Goal: Task Accomplishment & Management: Manage account settings

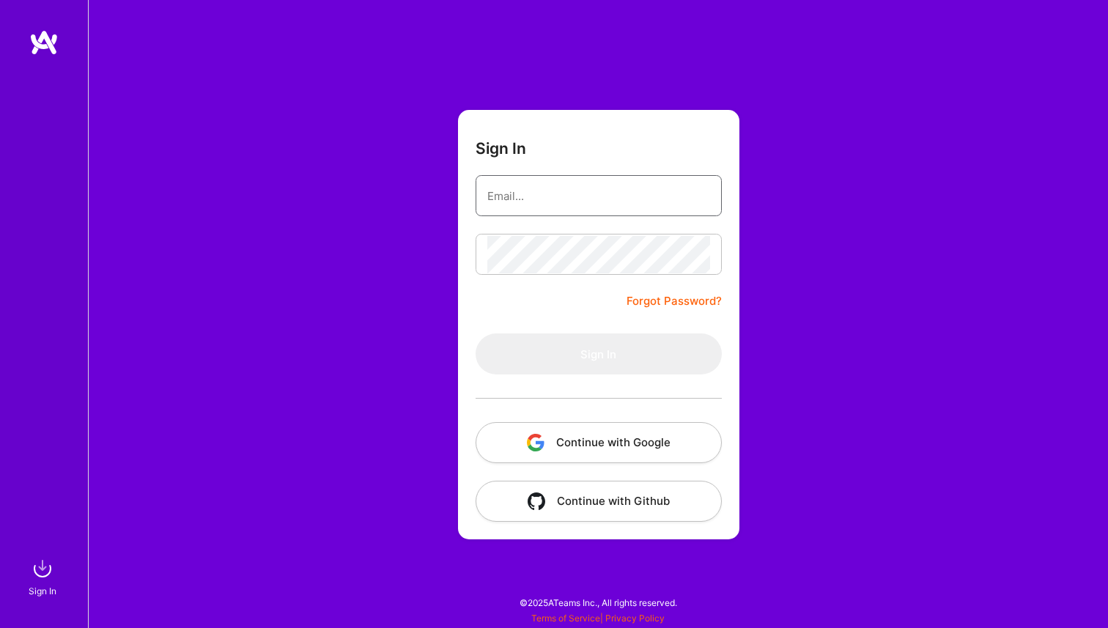
click at [504, 179] on input "email" at bounding box center [598, 195] width 223 height 37
type input "[PERSON_NAME][EMAIL_ADDRESS][PERSON_NAME][DOMAIN_NAME]"
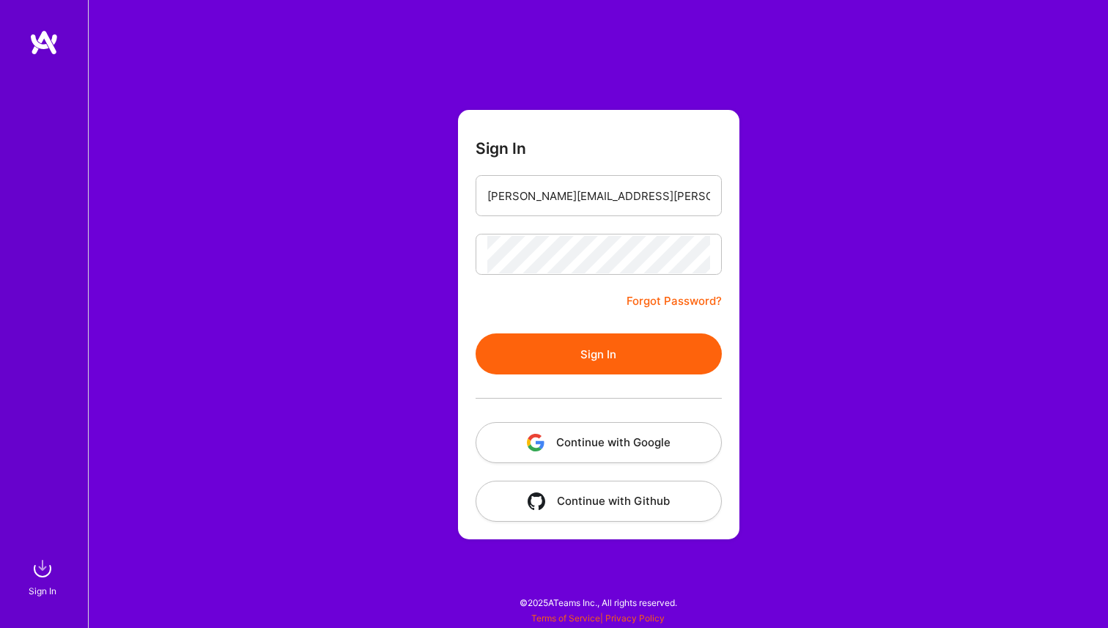
click at [605, 368] on button "Sign In" at bounding box center [599, 354] width 246 height 41
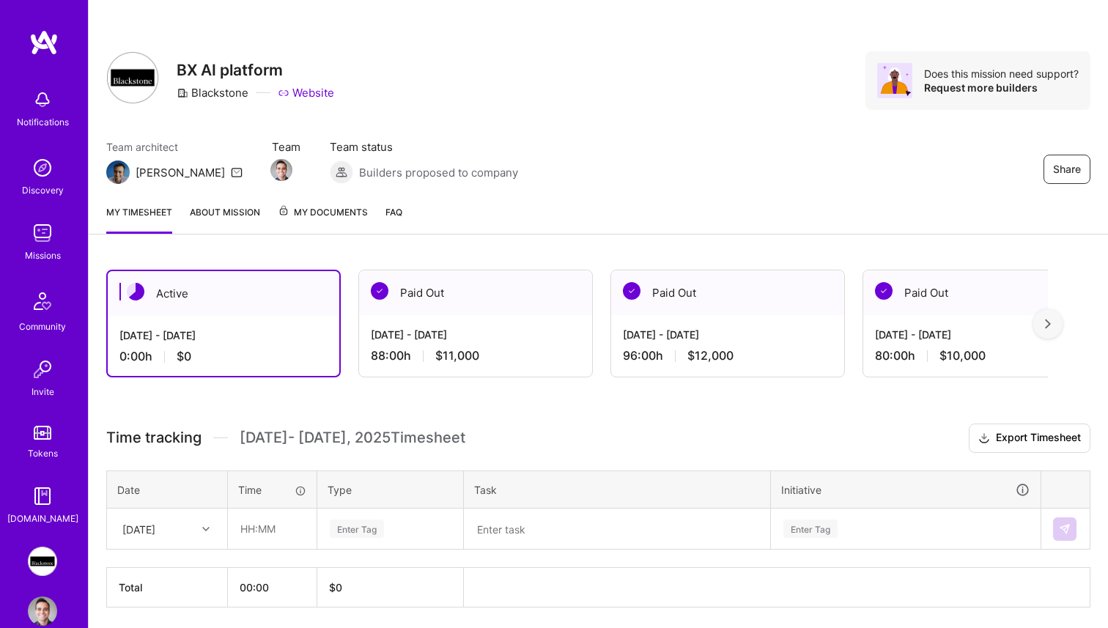
click at [254, 311] on div "Active" at bounding box center [224, 293] width 232 height 45
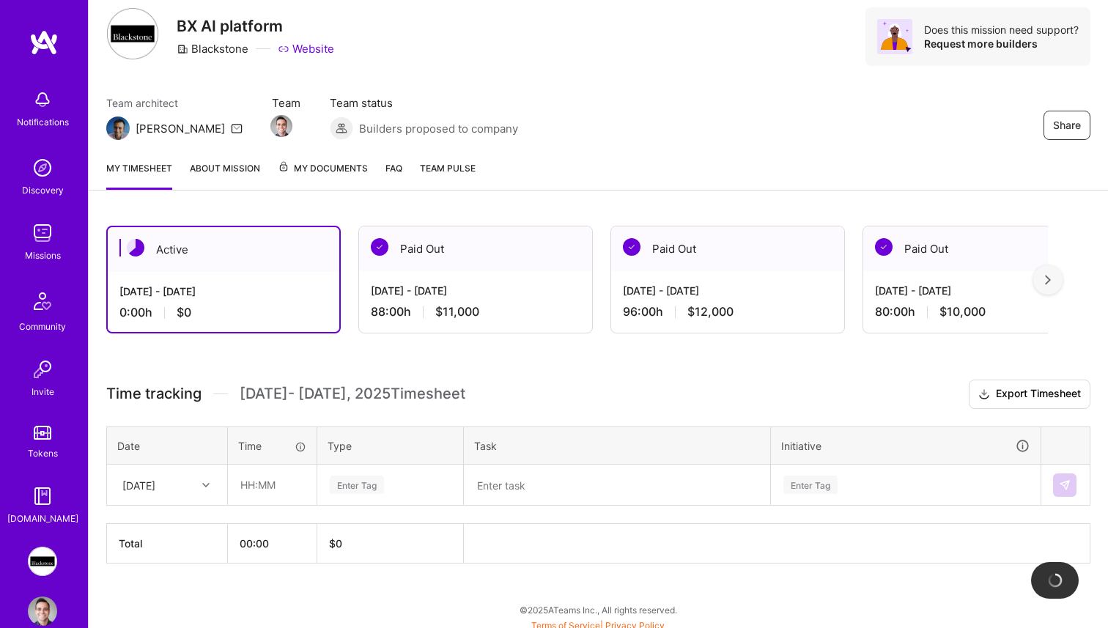
scroll to position [51, 0]
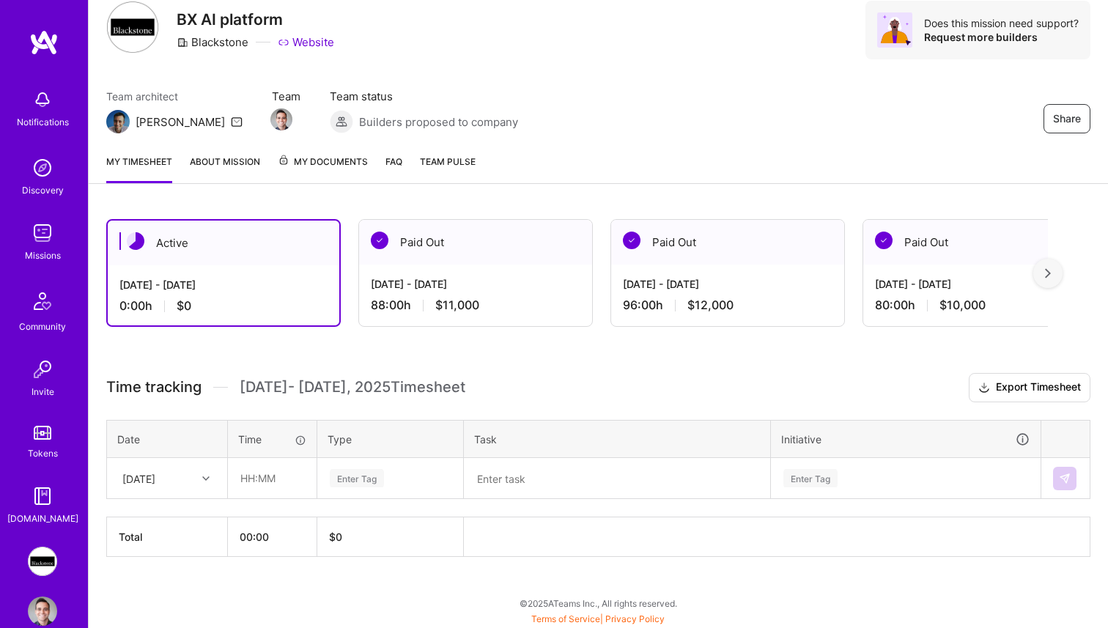
click at [155, 479] on div "[DATE]" at bounding box center [138, 478] width 33 height 15
click at [155, 592] on div "[DATE]" at bounding box center [167, 597] width 119 height 27
click at [272, 471] on input "text" at bounding box center [272, 478] width 87 height 39
type input "08:00"
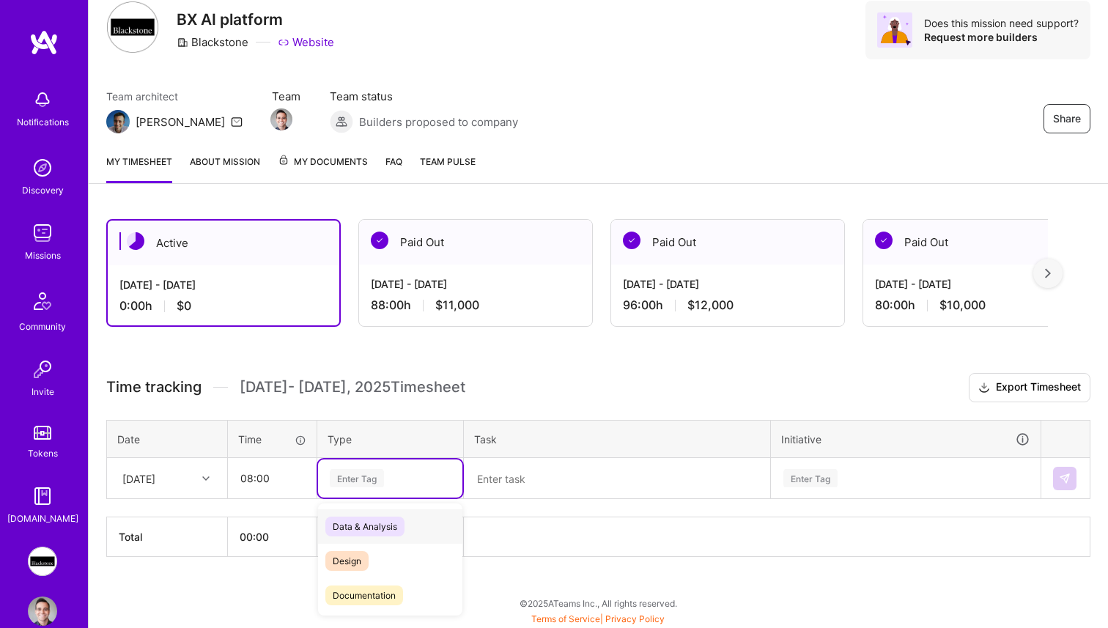
click at [361, 474] on div "Enter Tag" at bounding box center [357, 478] width 54 height 23
click at [373, 595] on span "Engineering" at bounding box center [356, 599] width 63 height 20
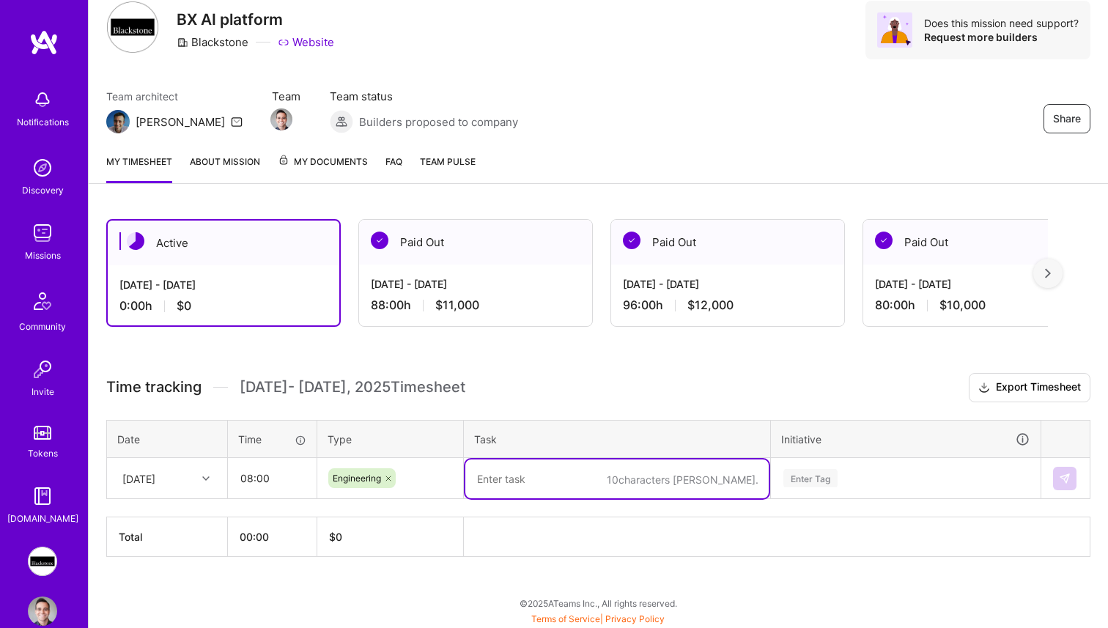
click at [529, 469] on textarea at bounding box center [616, 479] width 303 height 39
type textarea "Doc AI V2: Messages and Citations"
click at [892, 479] on div "Enter Tag" at bounding box center [906, 478] width 248 height 18
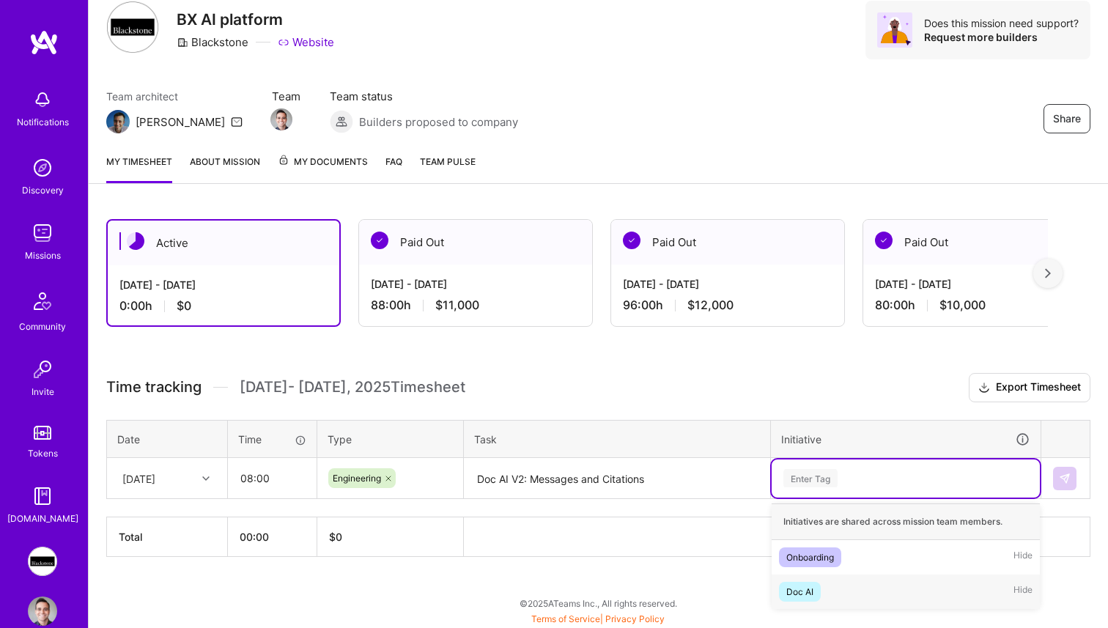
click at [855, 585] on div "Doc AI Hide" at bounding box center [906, 592] width 268 height 34
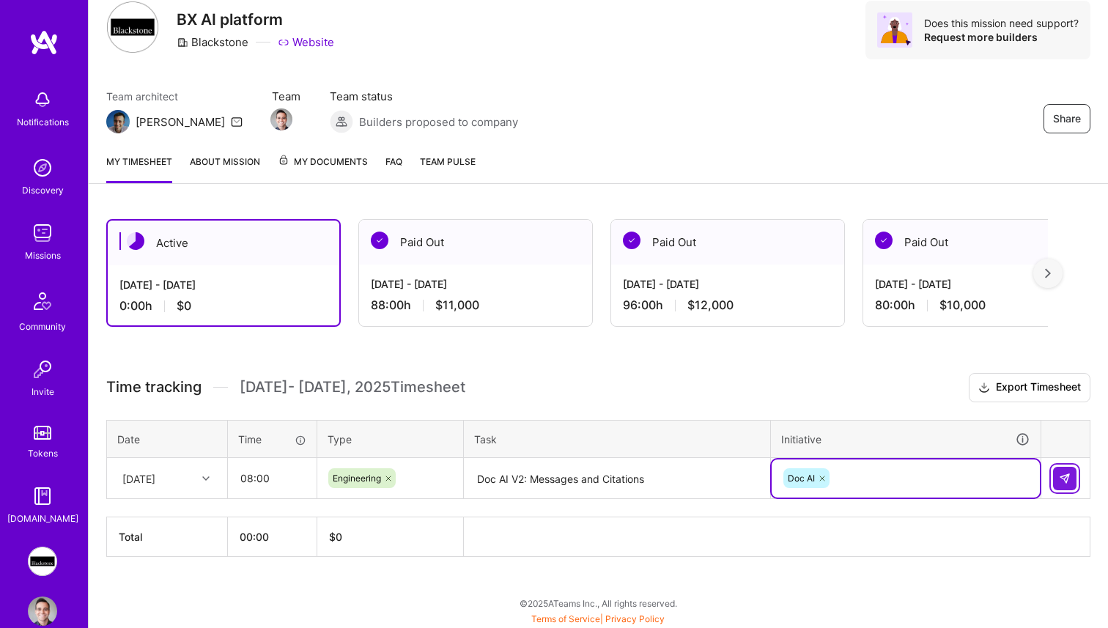
click at [1057, 471] on button at bounding box center [1064, 478] width 23 height 23
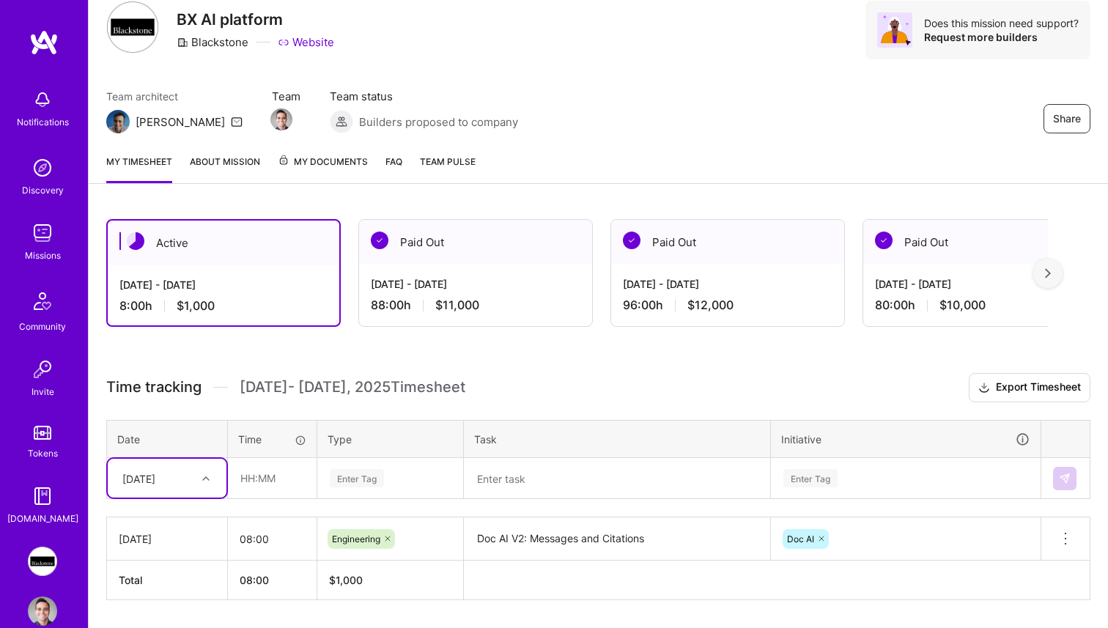
scroll to position [94, 0]
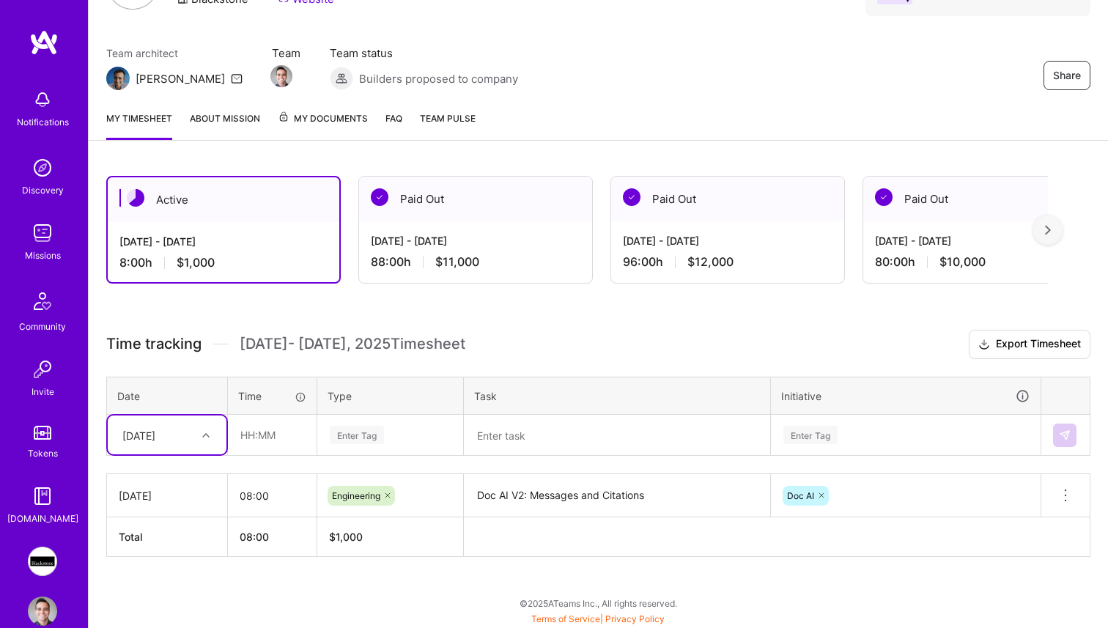
click at [183, 454] on div "option [DATE], selected. Select is focused ,type to refine list, press Down to …" at bounding box center [167, 435] width 119 height 39
click at [167, 569] on div "[DATE]" at bounding box center [167, 569] width 119 height 27
click at [262, 439] on input "text" at bounding box center [272, 435] width 87 height 39
type input "08:00"
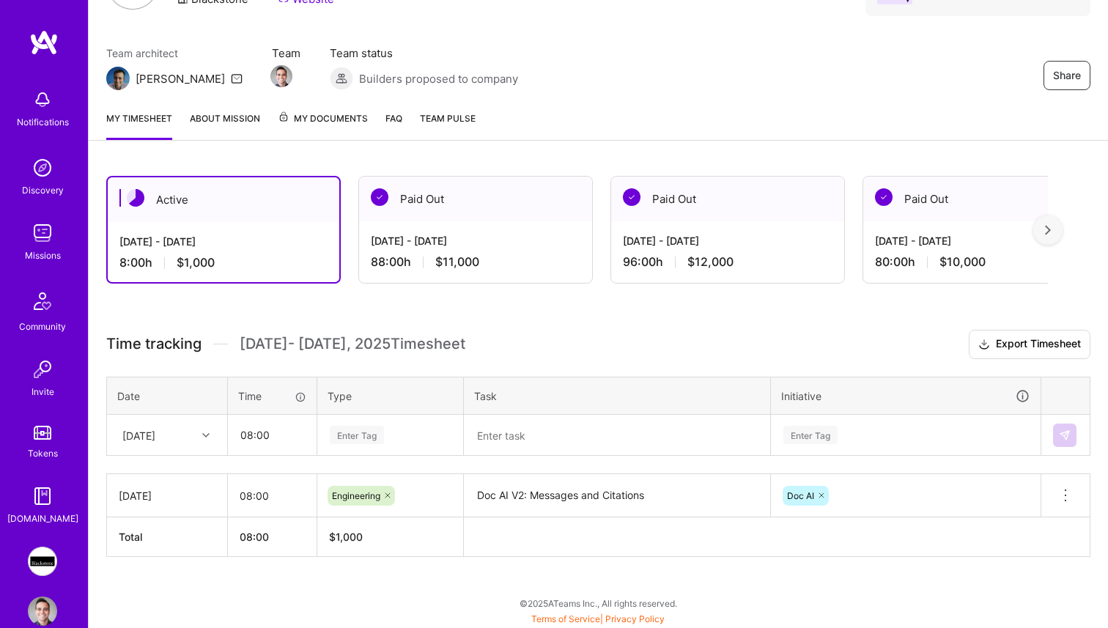
click at [346, 456] on div "Time tracking [DATE] - [DATE] Timesheet Export Timesheet Date Time Type Task In…" at bounding box center [598, 443] width 984 height 227
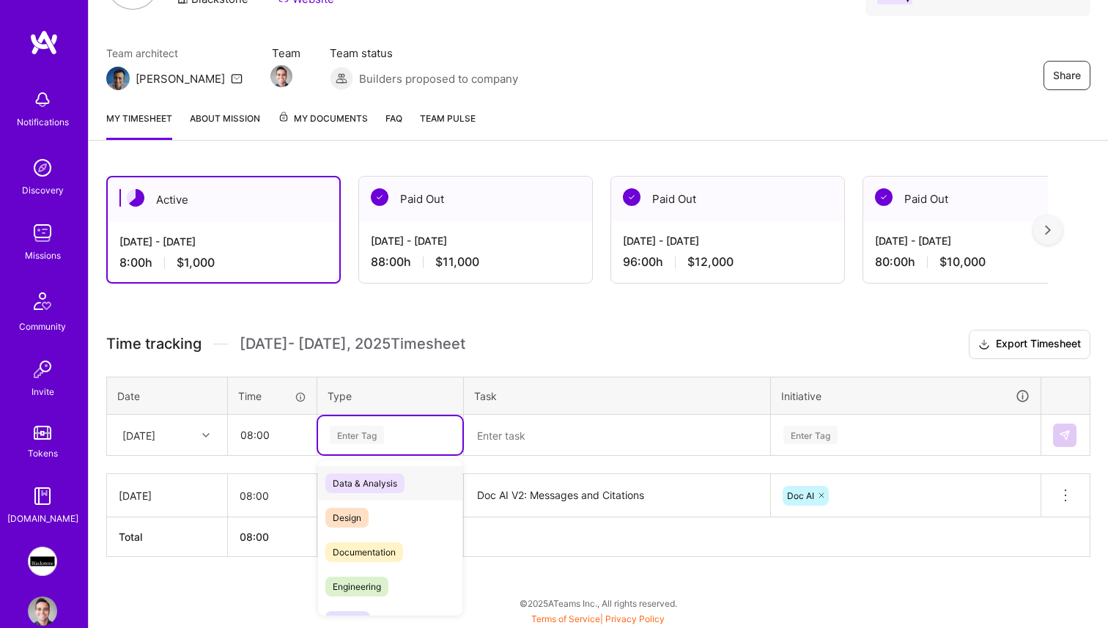
click at [374, 440] on div "Enter Tag" at bounding box center [357, 435] width 54 height 23
click at [353, 570] on div "Engineering" at bounding box center [390, 587] width 144 height 34
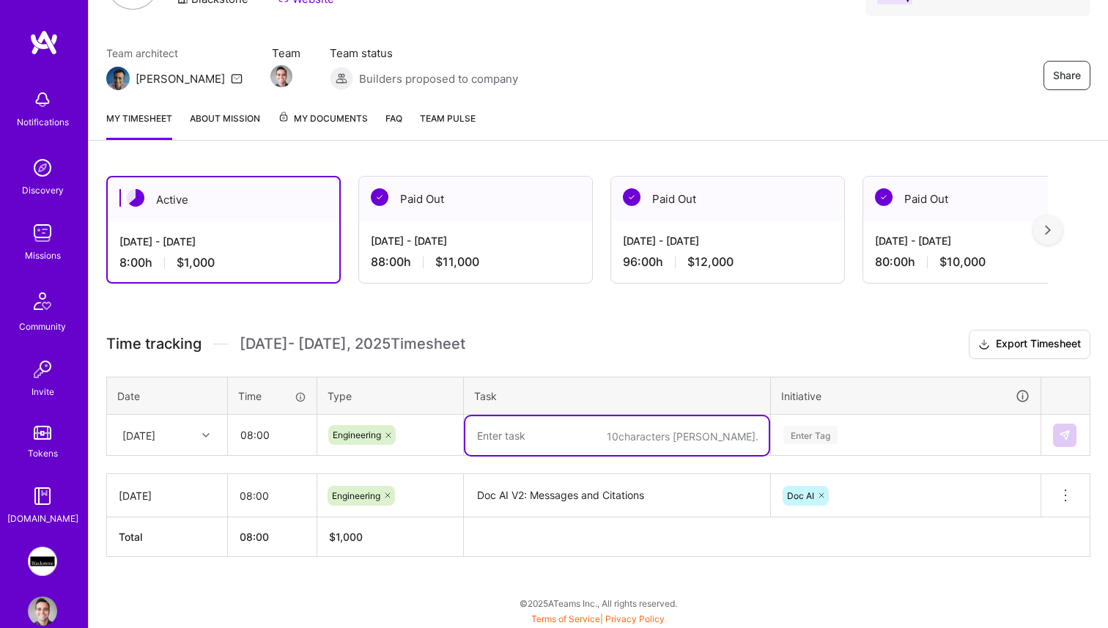
click at [570, 419] on textarea at bounding box center [616, 435] width 303 height 39
paste textarea "Doc AI V2: Messages and Citations"
type textarea "Doc AI V2: Messages and Citations"
click at [866, 426] on div "Enter Tag" at bounding box center [906, 435] width 248 height 18
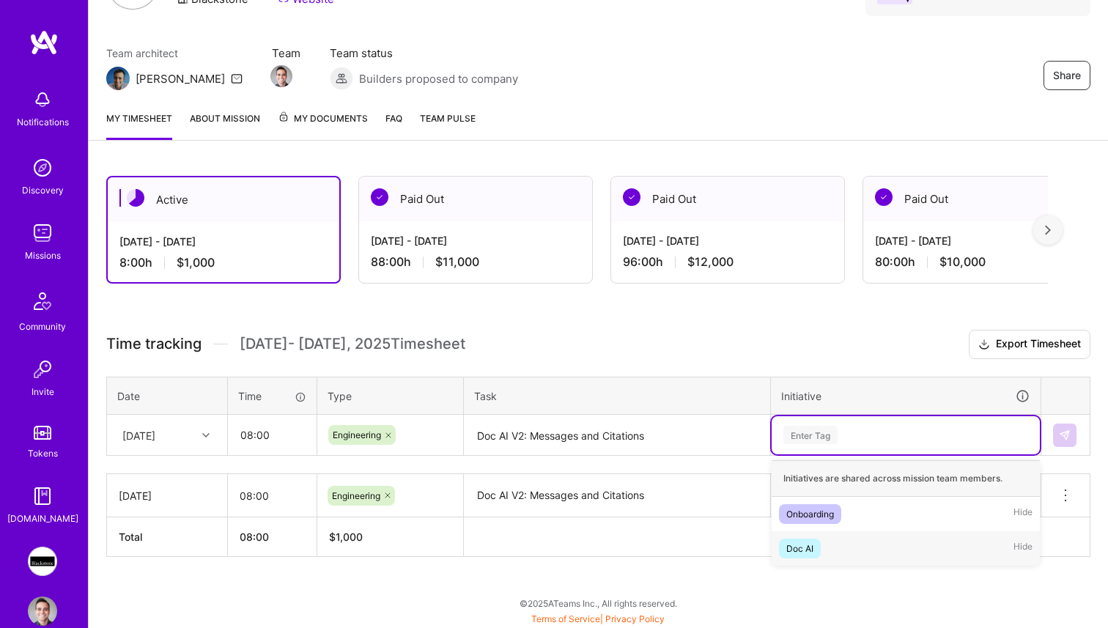
click at [845, 539] on div "Doc AI Hide" at bounding box center [906, 548] width 268 height 34
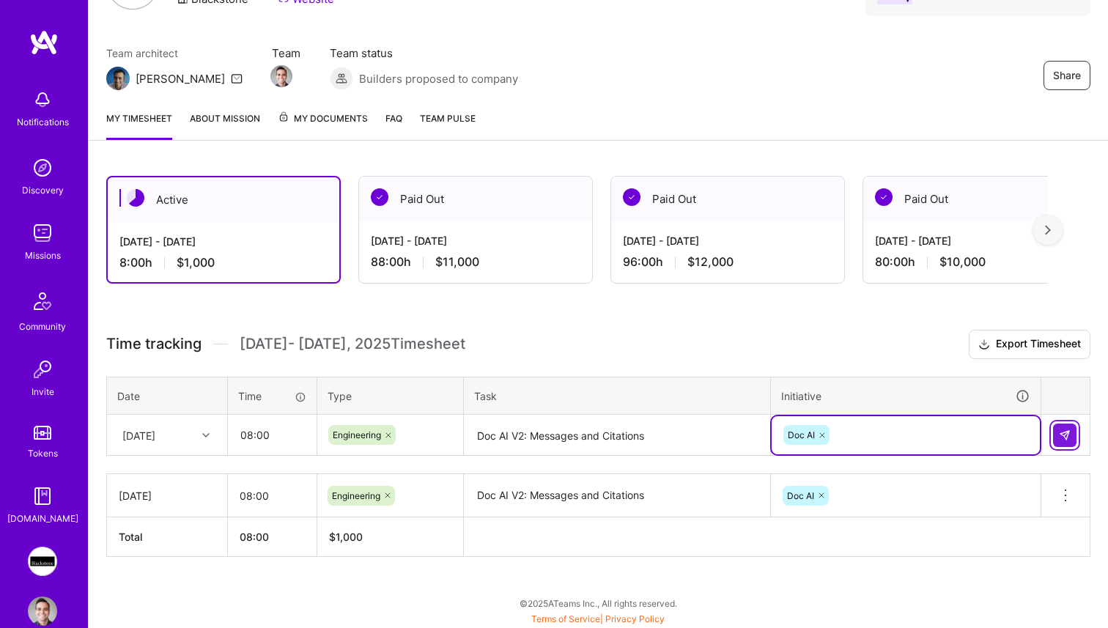
click at [1059, 435] on img at bounding box center [1065, 436] width 12 height 12
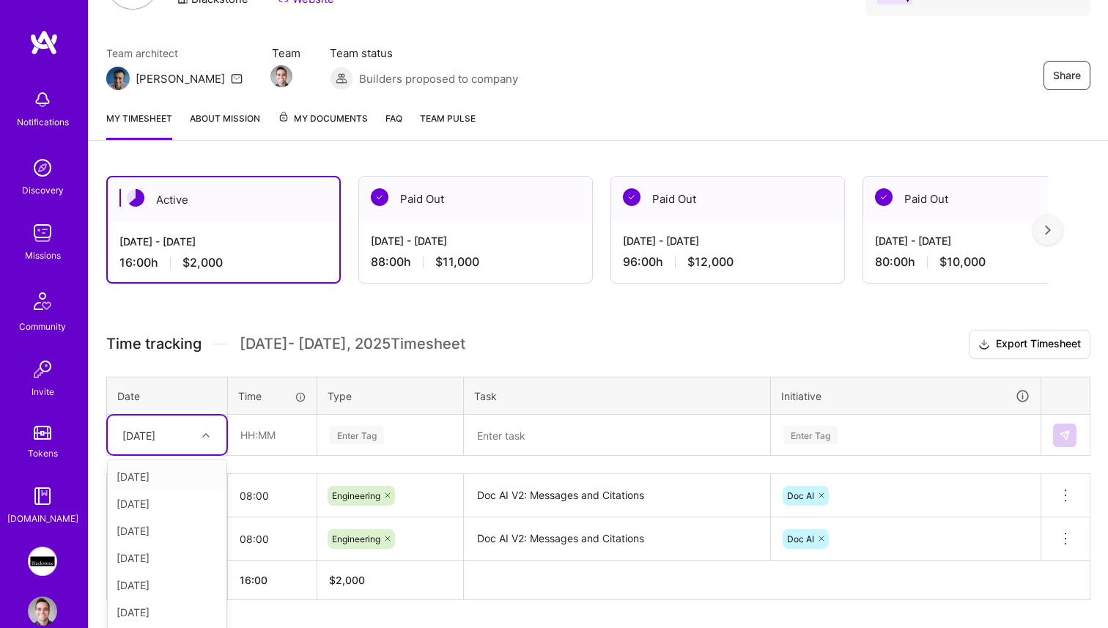
scroll to position [137, 0]
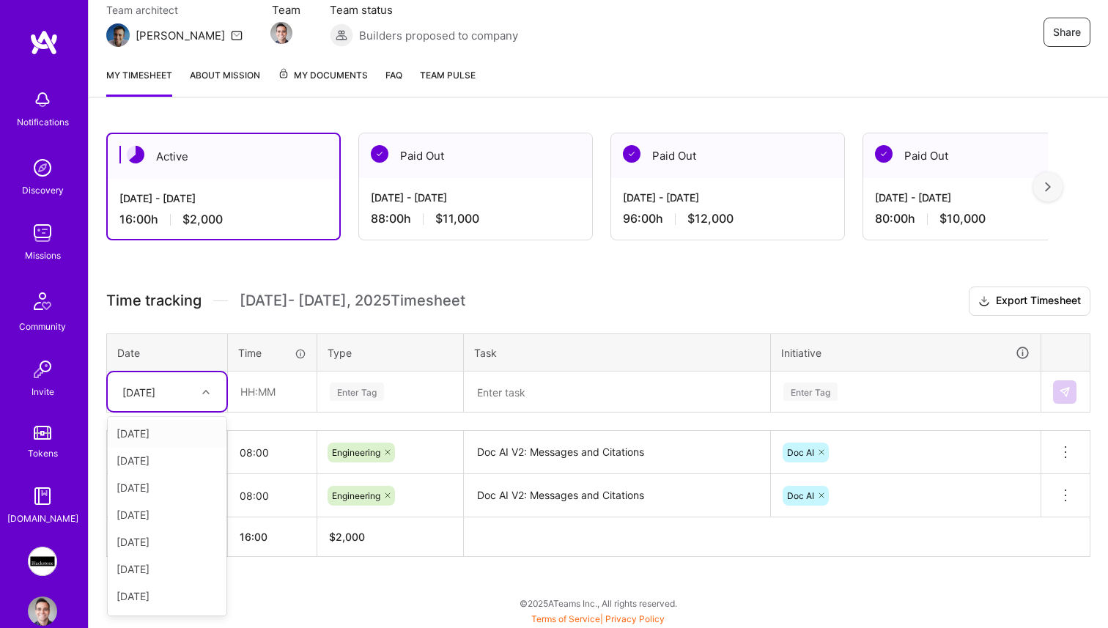
click at [196, 411] on div "option [DATE], selected. option [DATE] focused, 1 of 15. 14 results available. …" at bounding box center [167, 391] width 119 height 39
click at [172, 567] on div "[DATE]" at bounding box center [167, 579] width 119 height 27
click at [268, 398] on input "text" at bounding box center [272, 391] width 87 height 39
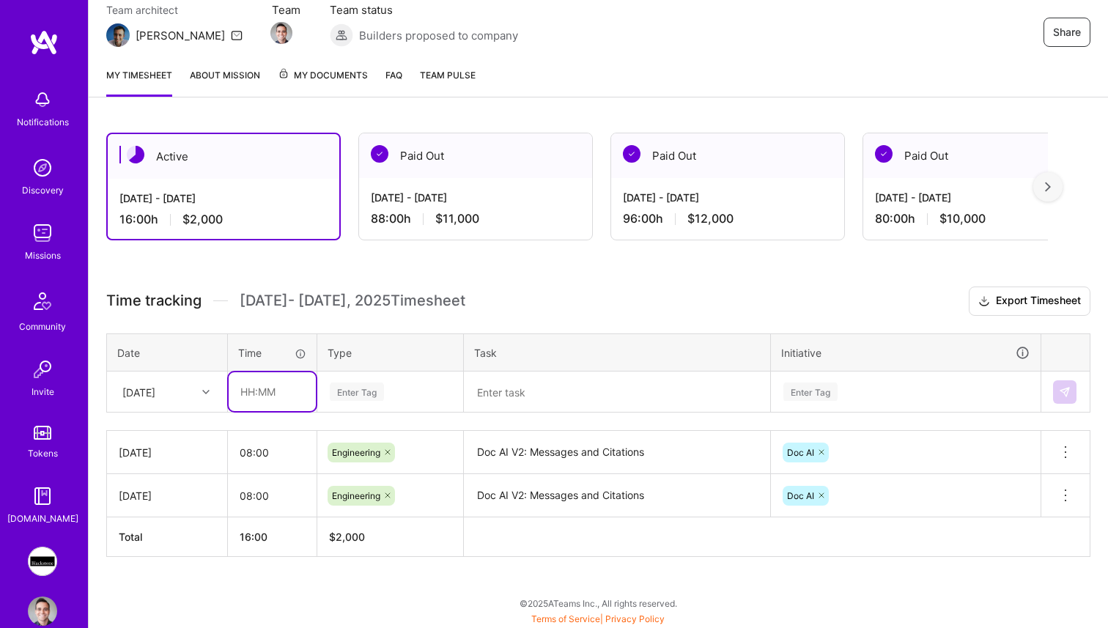
type input "08:00"
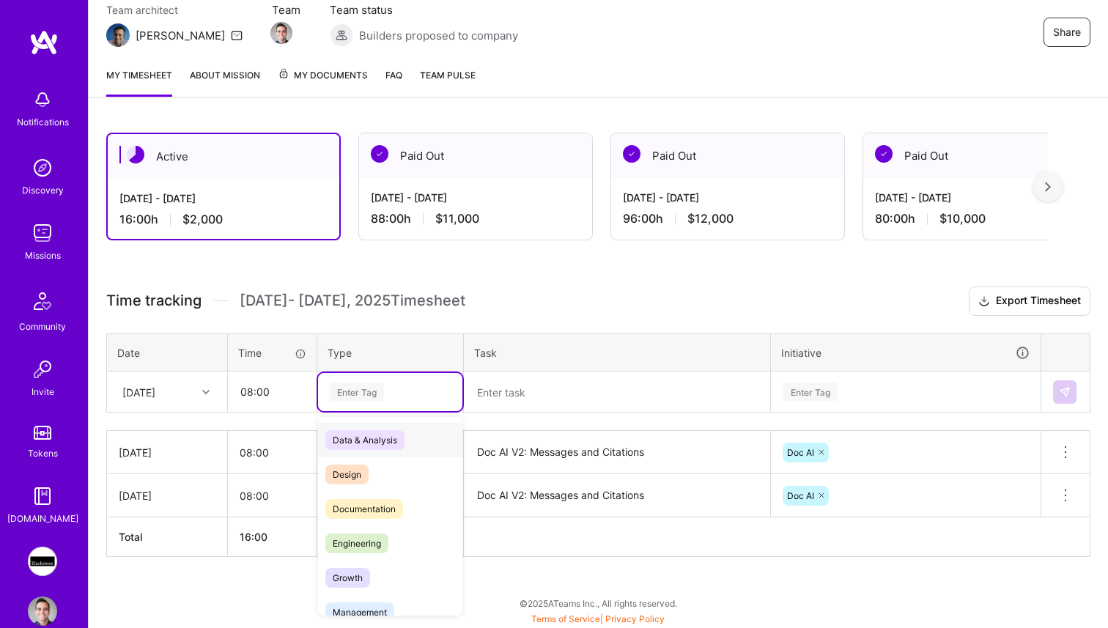
click at [365, 400] on div "Enter Tag" at bounding box center [390, 392] width 144 height 38
click at [390, 541] on div "Engineering" at bounding box center [390, 543] width 144 height 34
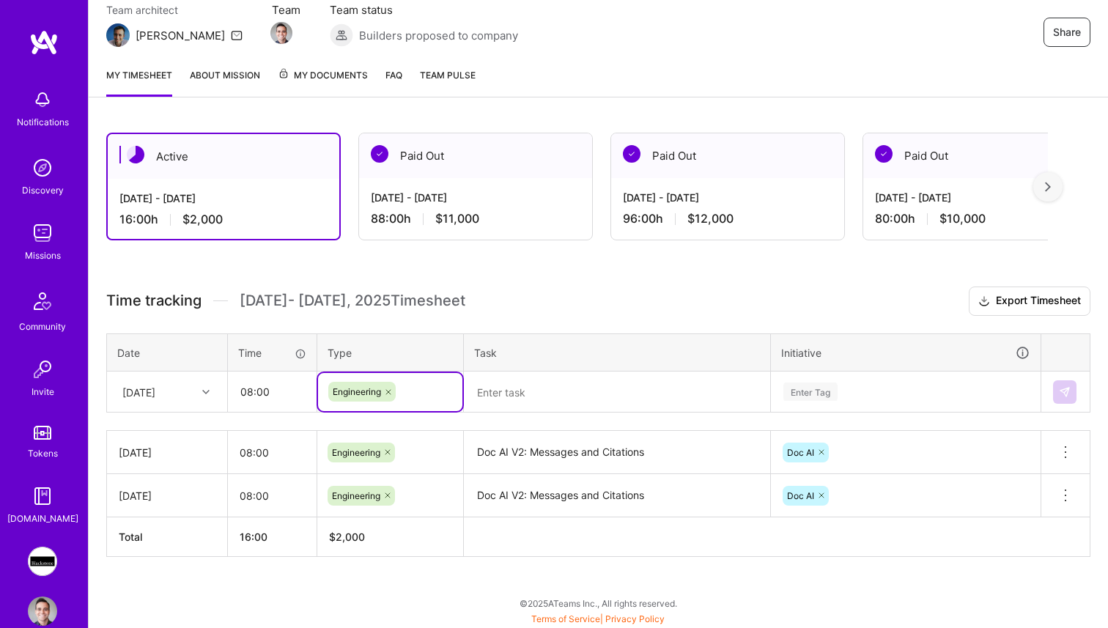
click at [570, 400] on textarea at bounding box center [616, 392] width 303 height 39
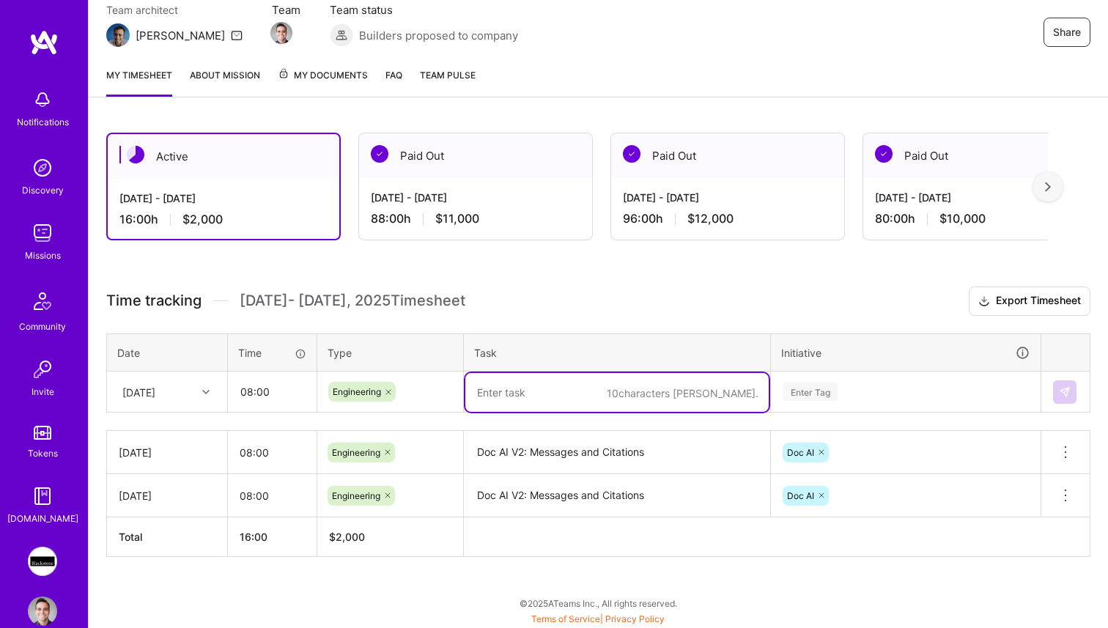
paste textarea "Doc AI V2: Messages and Citations"
type textarea "Doc AI V2: Messages and Citations"
click at [853, 375] on div "Enter Tag" at bounding box center [906, 392] width 268 height 38
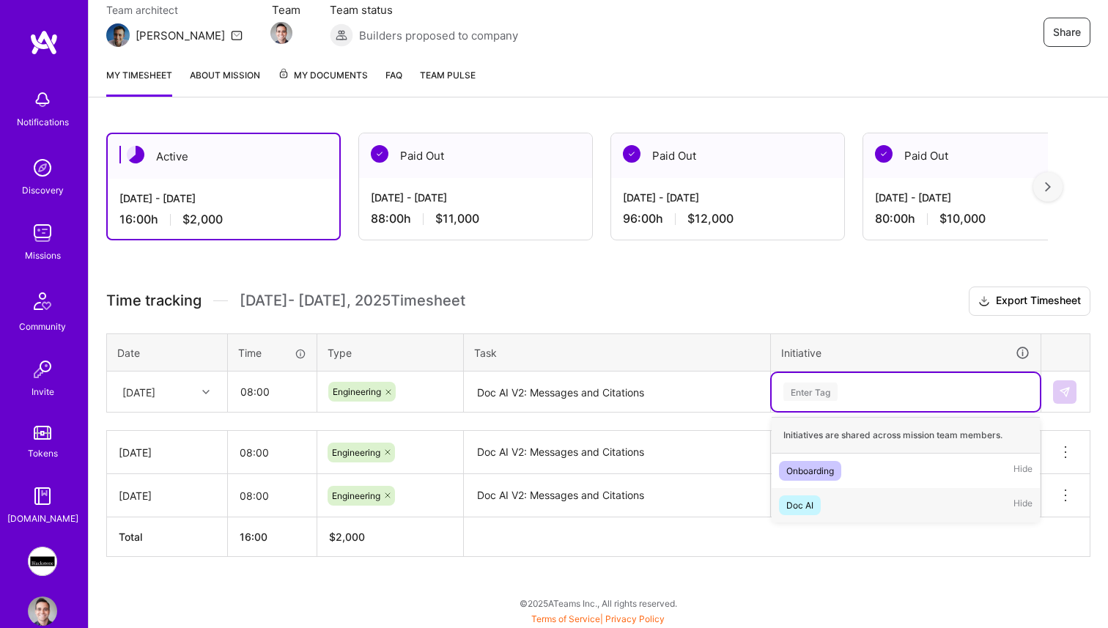
click at [841, 501] on div "Doc AI Hide" at bounding box center [906, 505] width 268 height 34
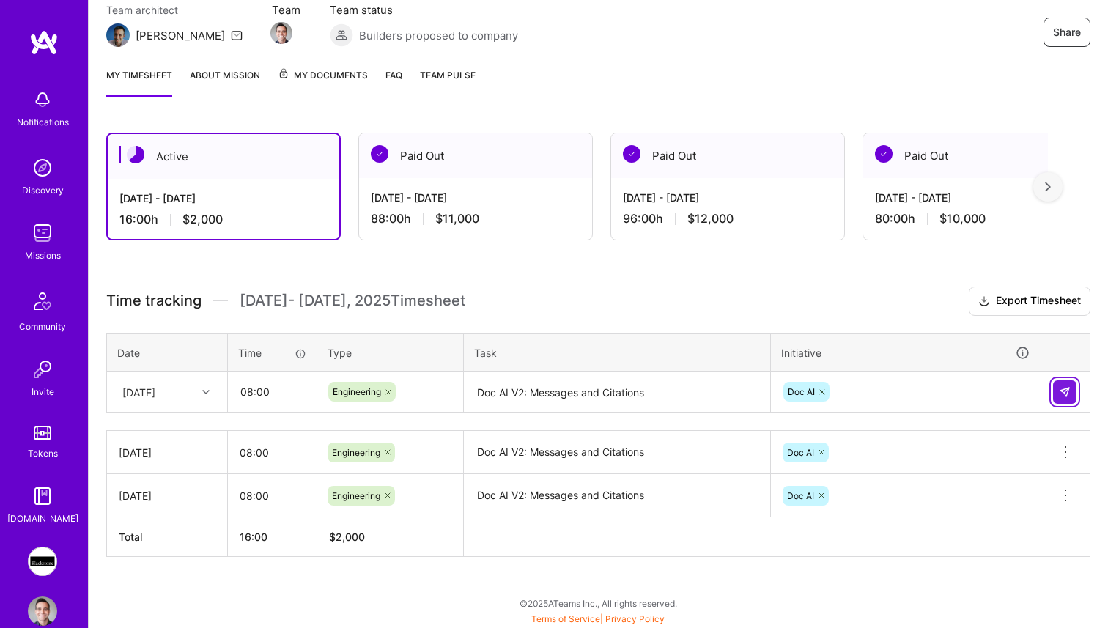
click at [1065, 394] on img at bounding box center [1065, 392] width 12 height 12
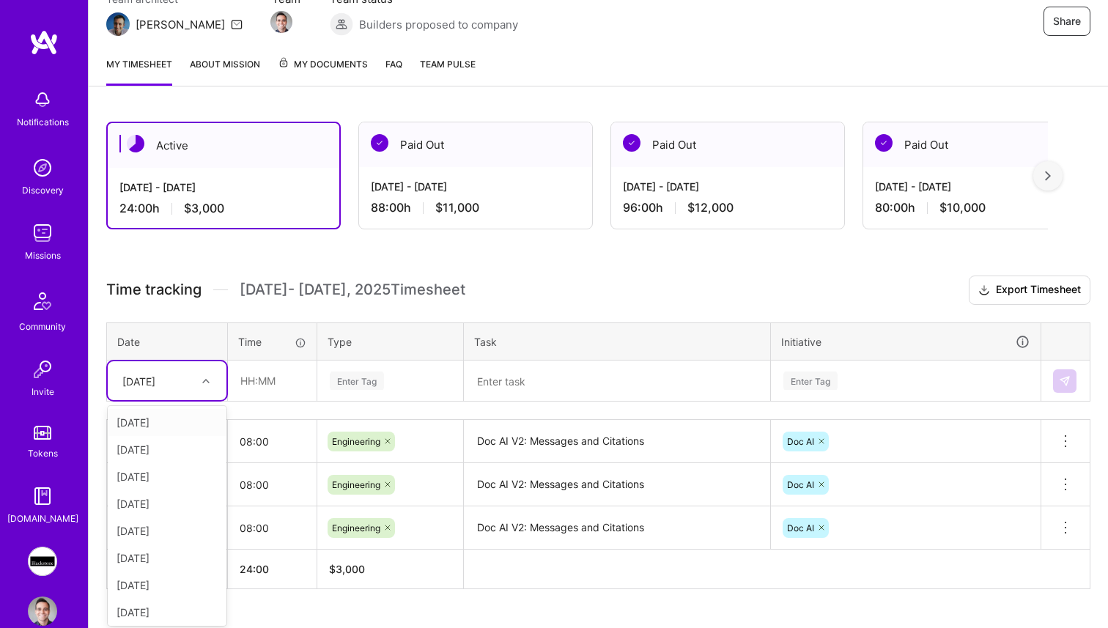
scroll to position [151, 0]
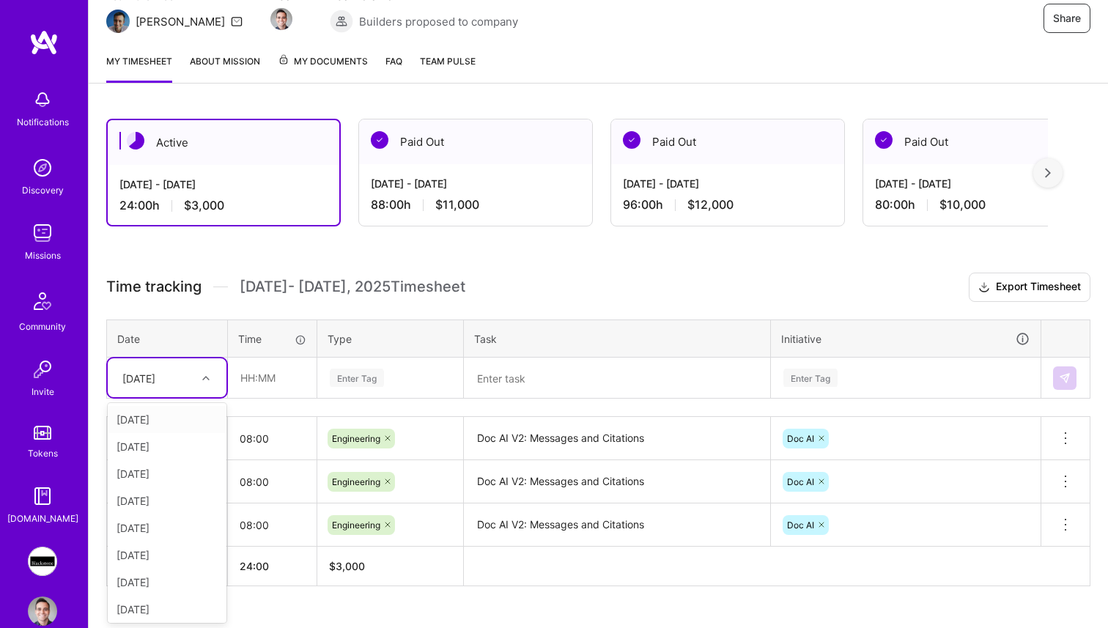
click at [199, 386] on div at bounding box center [207, 378] width 23 height 19
click at [188, 556] on div "[DATE]" at bounding box center [167, 562] width 119 height 27
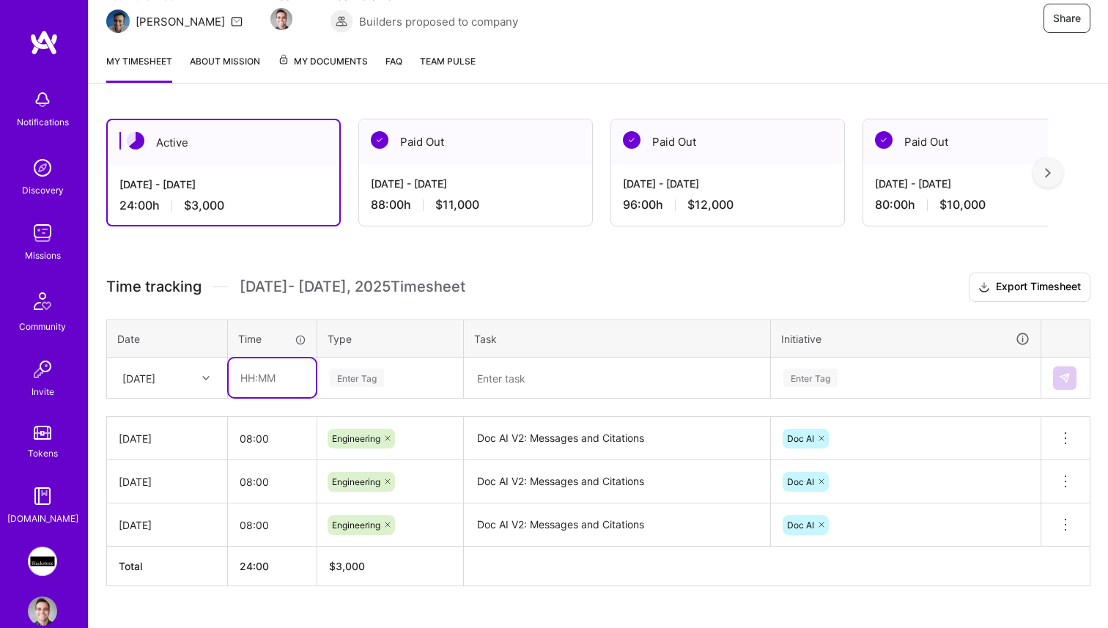
click at [268, 388] on input "text" at bounding box center [272, 377] width 87 height 39
type input "08:00"
click at [383, 378] on div "Enter Tag" at bounding box center [357, 378] width 54 height 23
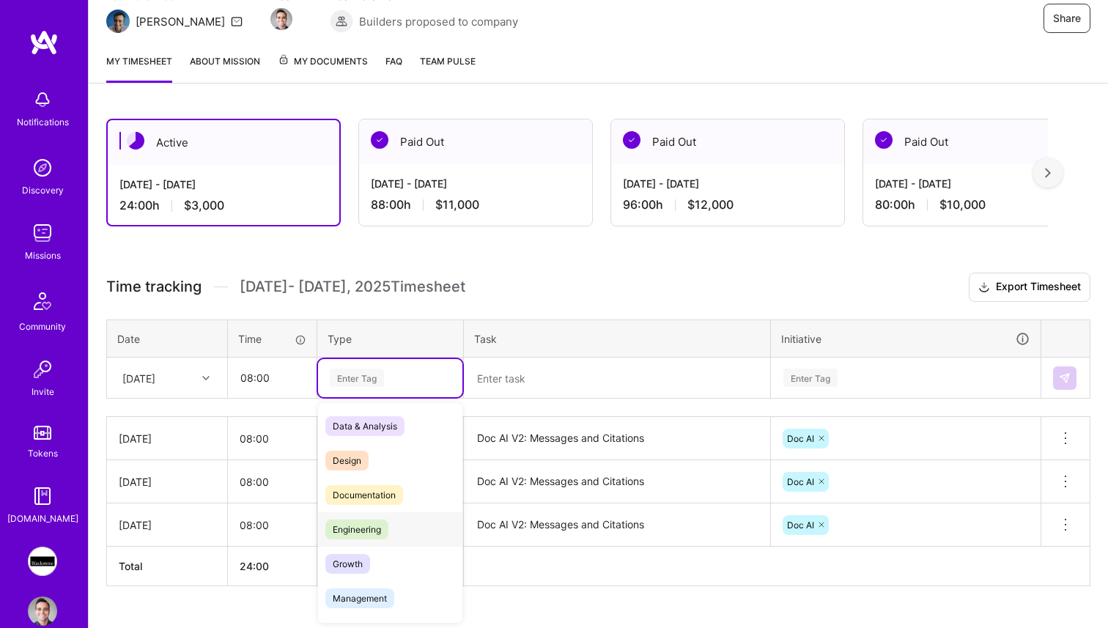
click at [367, 522] on span "Engineering" at bounding box center [356, 530] width 63 height 20
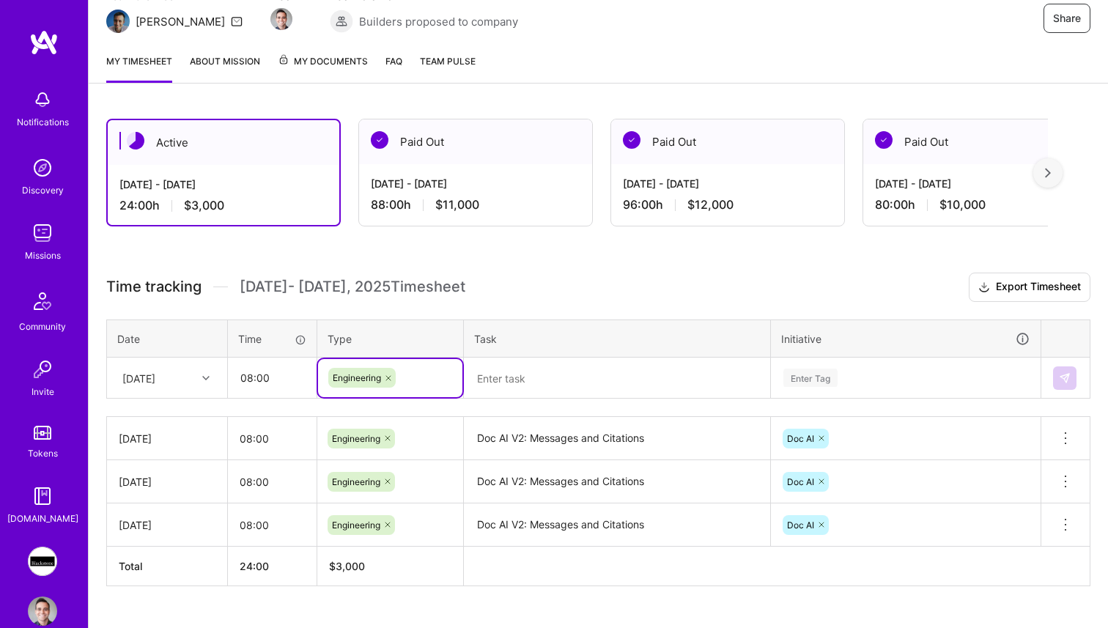
click at [578, 375] on textarea at bounding box center [616, 378] width 303 height 39
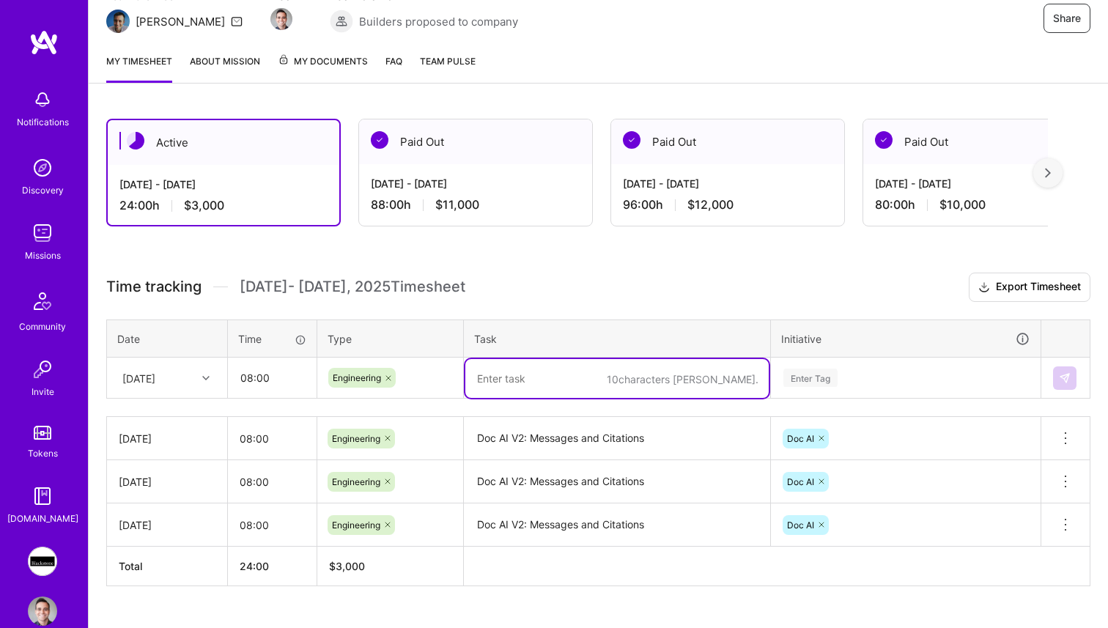
paste textarea "Doc AI V2: Messages and Citations"
type textarea "Doc AI V2: Messages and Citations"
click at [841, 375] on div "Enter Tag" at bounding box center [906, 378] width 248 height 18
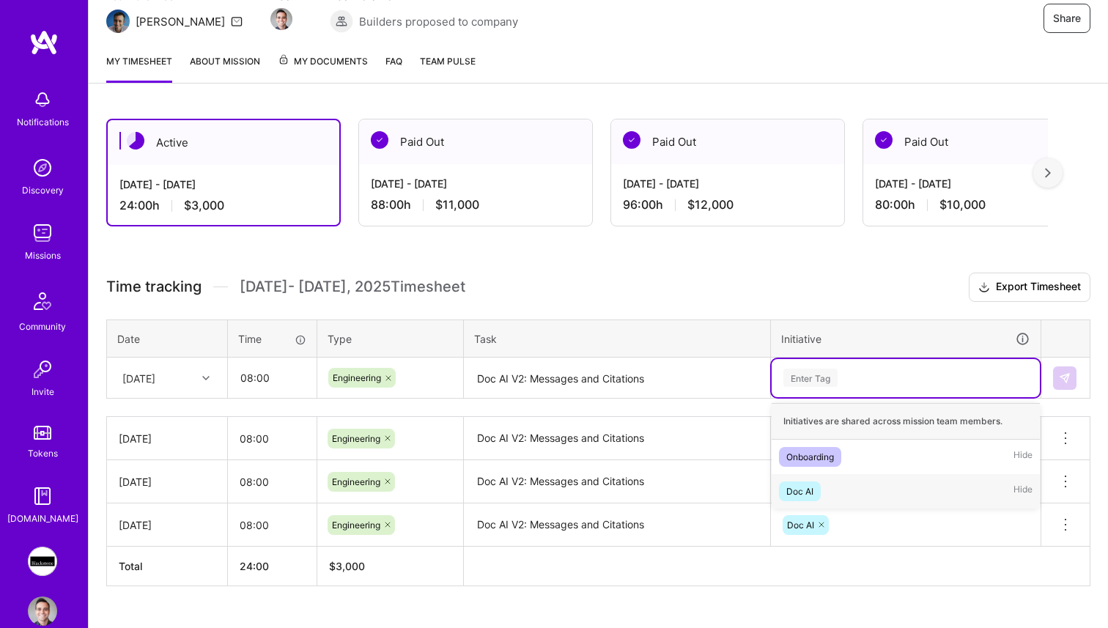
click at [844, 500] on div "Doc AI Hide" at bounding box center [906, 491] width 268 height 34
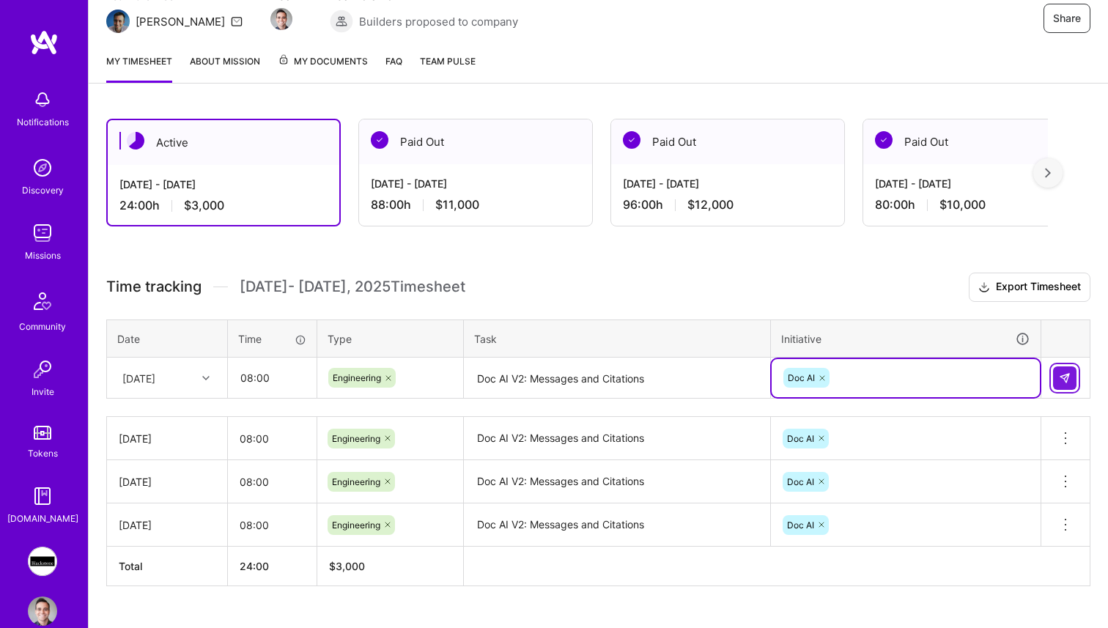
click at [1073, 372] on button at bounding box center [1064, 378] width 23 height 23
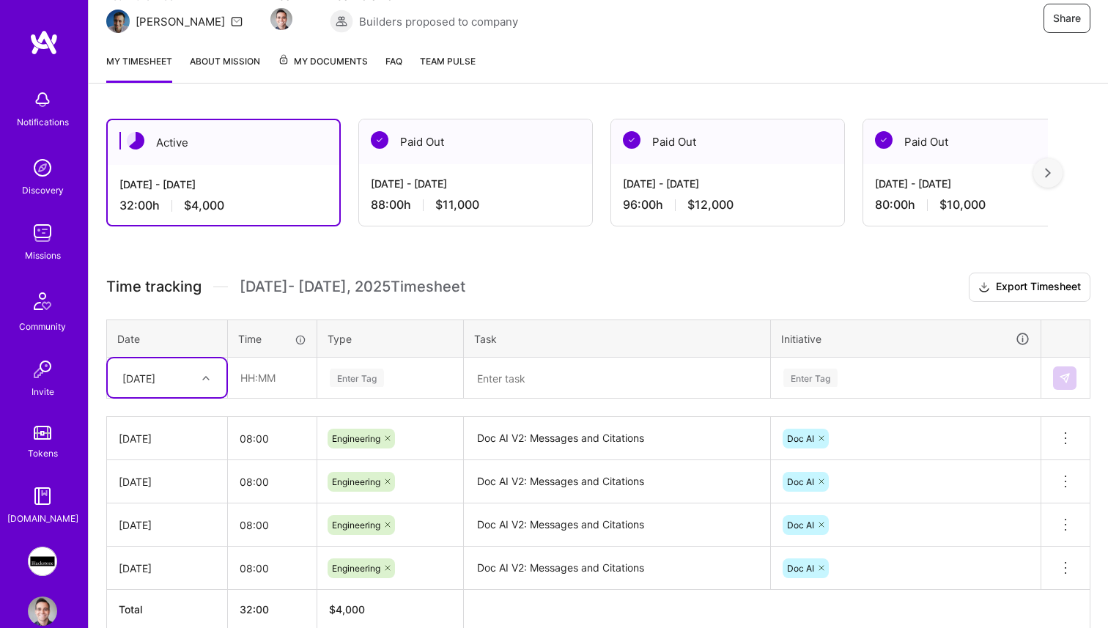
scroll to position [224, 0]
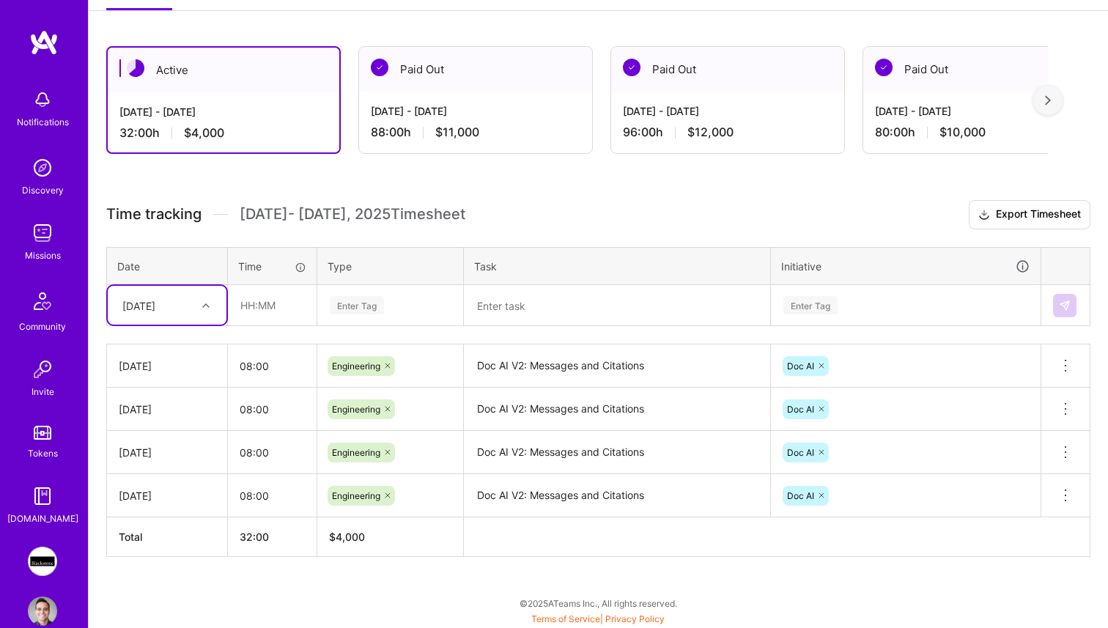
click at [155, 299] on div "[DATE]" at bounding box center [138, 305] width 33 height 15
click at [161, 499] on div "[DATE]" at bounding box center [167, 506] width 119 height 27
click at [270, 309] on input "text" at bounding box center [272, 305] width 87 height 39
type input "08:00"
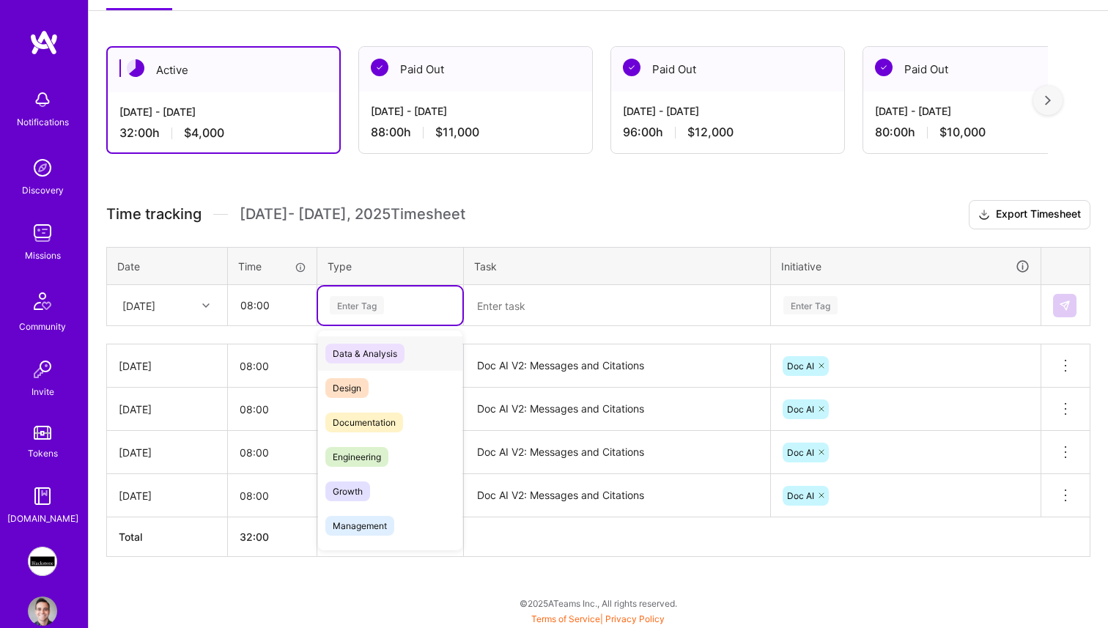
click at [374, 297] on div "Enter Tag" at bounding box center [357, 305] width 54 height 23
click at [402, 453] on div "Engineering" at bounding box center [390, 457] width 144 height 34
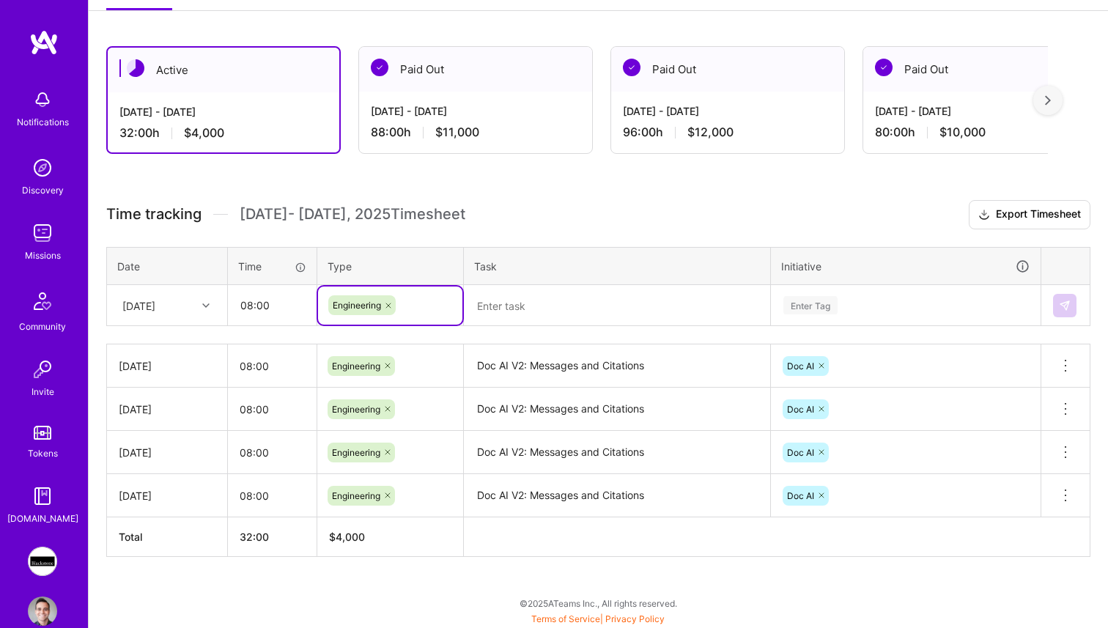
click at [576, 305] on textarea at bounding box center [616, 306] width 303 height 39
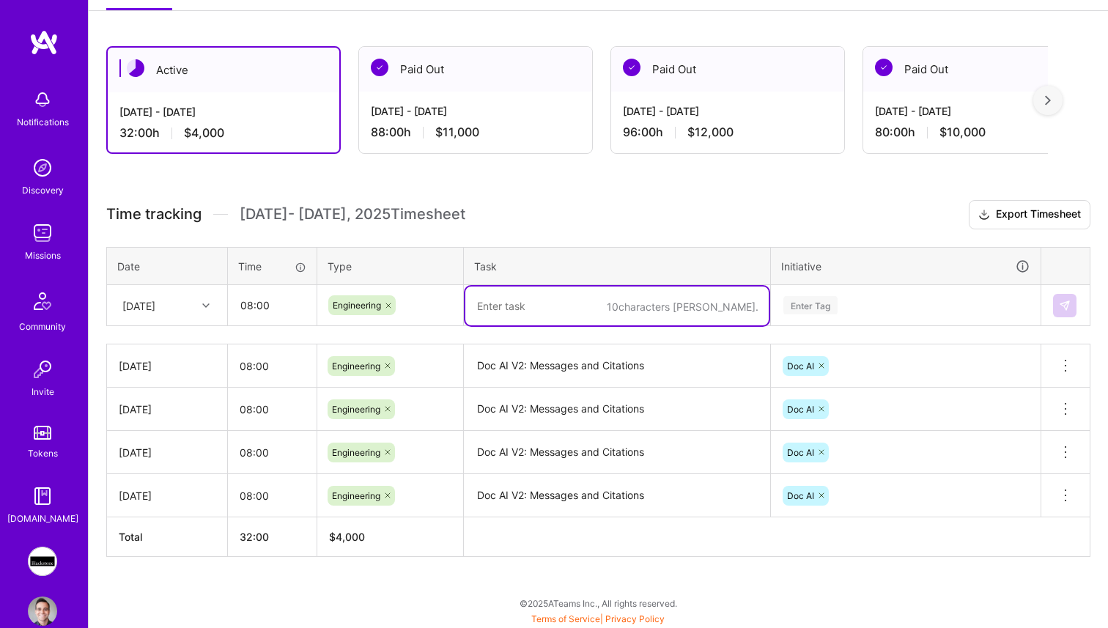
paste textarea "Doc AI V2: Messages and Citations"
type textarea "Doc AI V2: Messages and Citations"
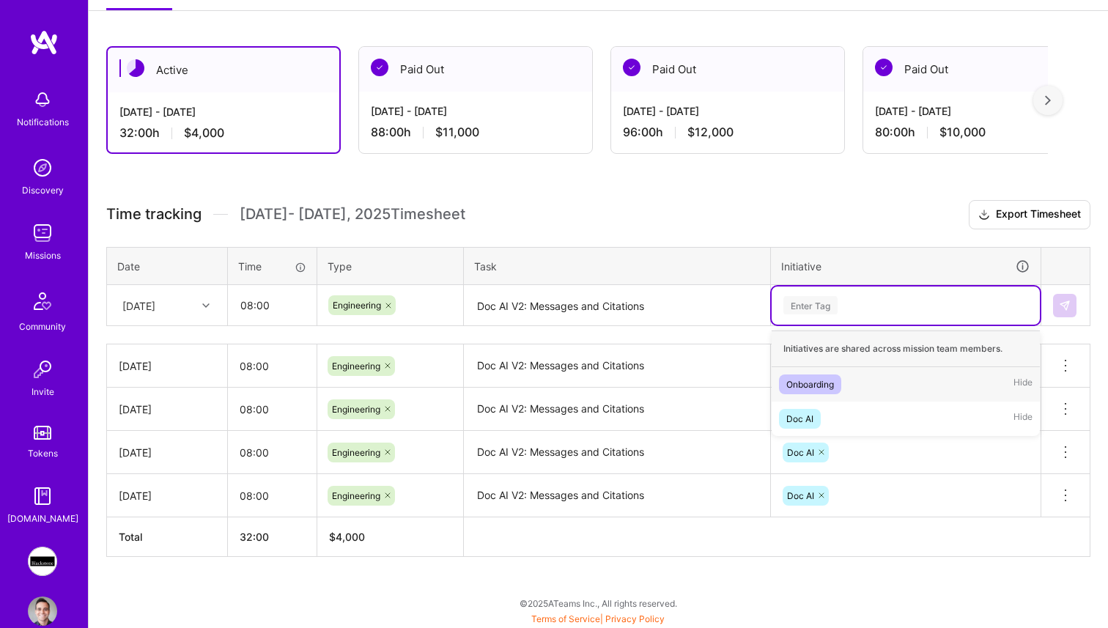
click at [921, 310] on div "Enter Tag" at bounding box center [906, 305] width 248 height 18
click at [860, 406] on div "Doc AI Hide" at bounding box center [906, 419] width 268 height 34
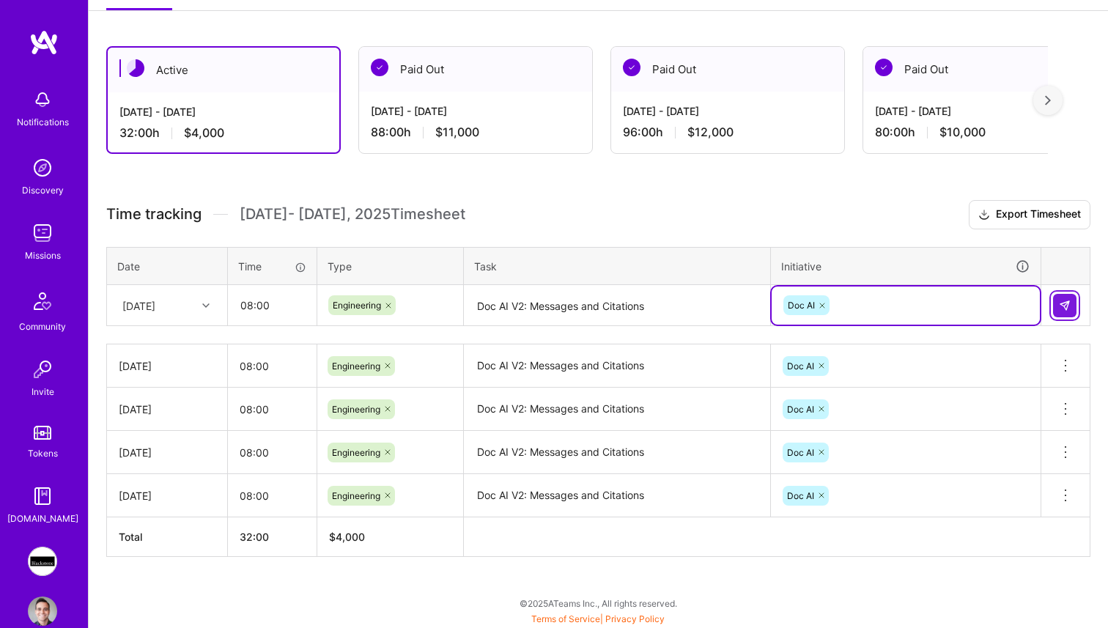
click at [1061, 308] on img at bounding box center [1065, 306] width 12 height 12
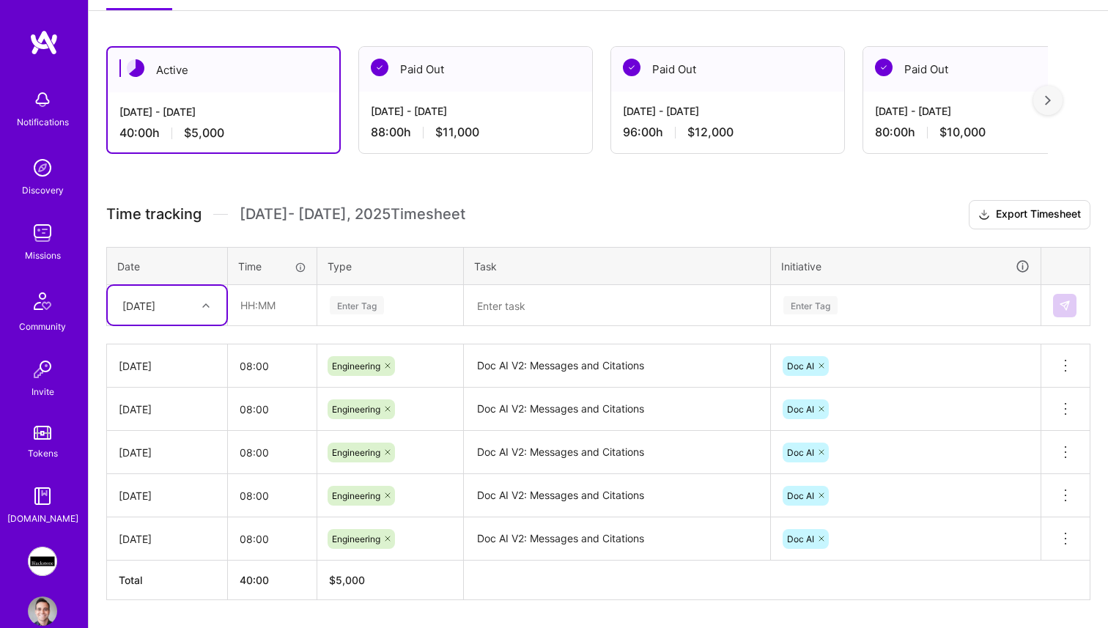
scroll to position [267, 0]
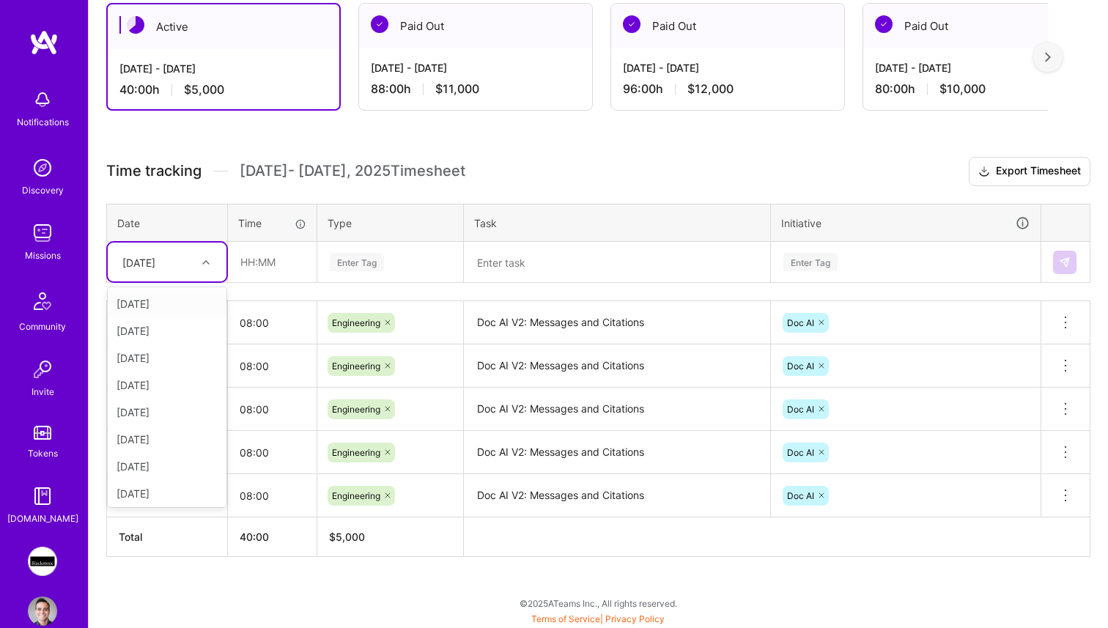
click at [176, 254] on div "[DATE]" at bounding box center [155, 262] width 81 height 24
click at [151, 443] on div "[DATE]" at bounding box center [167, 439] width 119 height 27
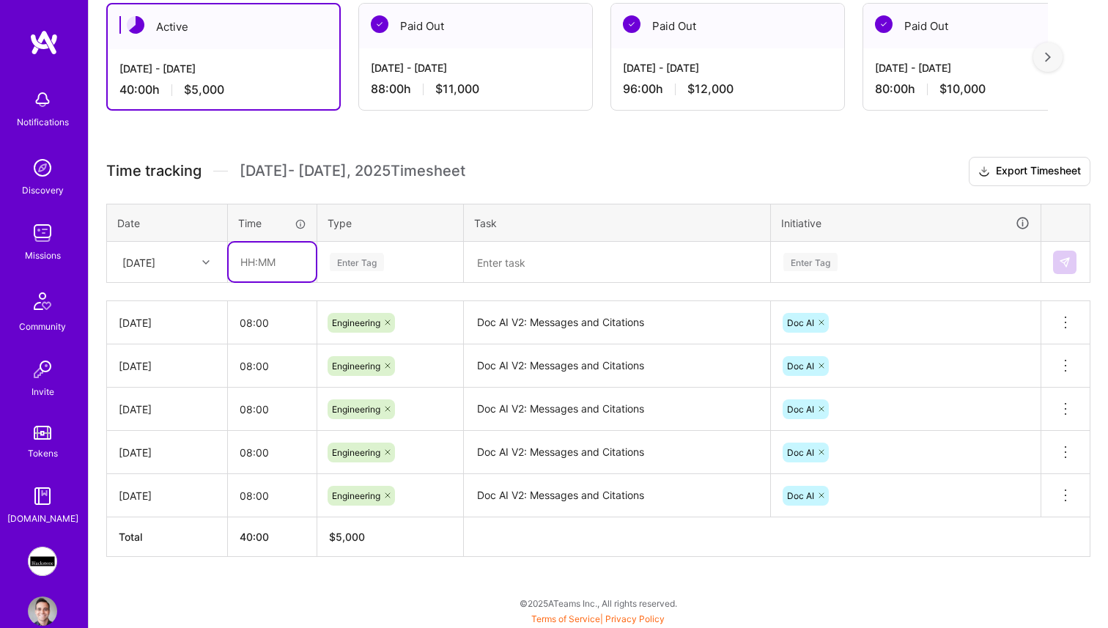
click at [281, 276] on input "text" at bounding box center [272, 262] width 87 height 39
type input "04:00"
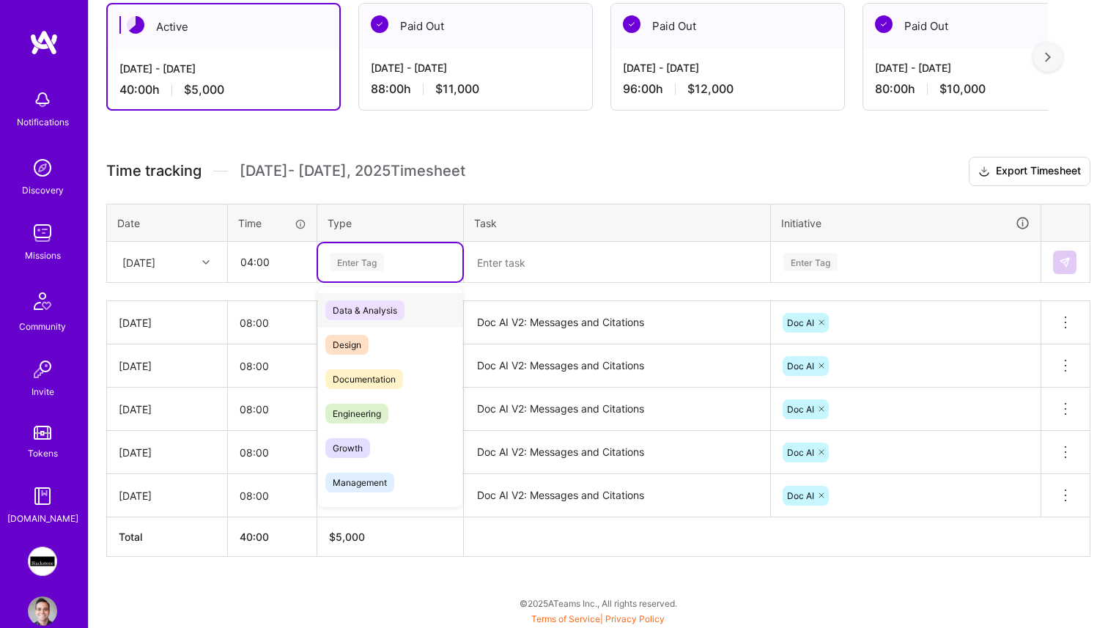
click at [380, 257] on div "Enter Tag" at bounding box center [357, 262] width 54 height 23
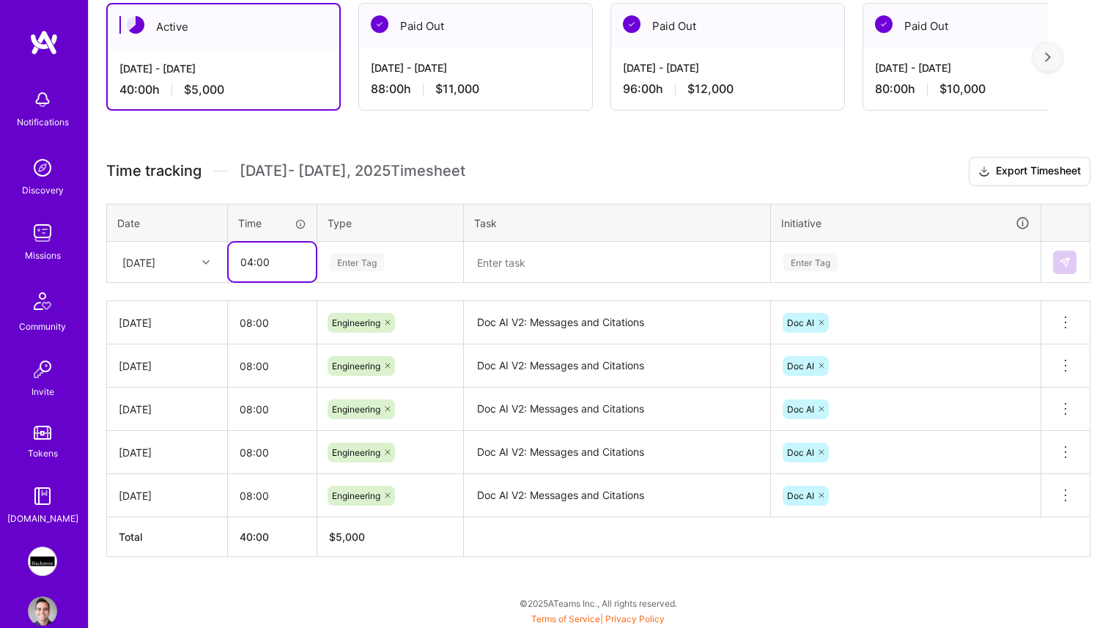
click at [254, 255] on input "04:00" at bounding box center [272, 262] width 87 height 39
click at [196, 262] on div "[DATE]" at bounding box center [155, 262] width 81 height 24
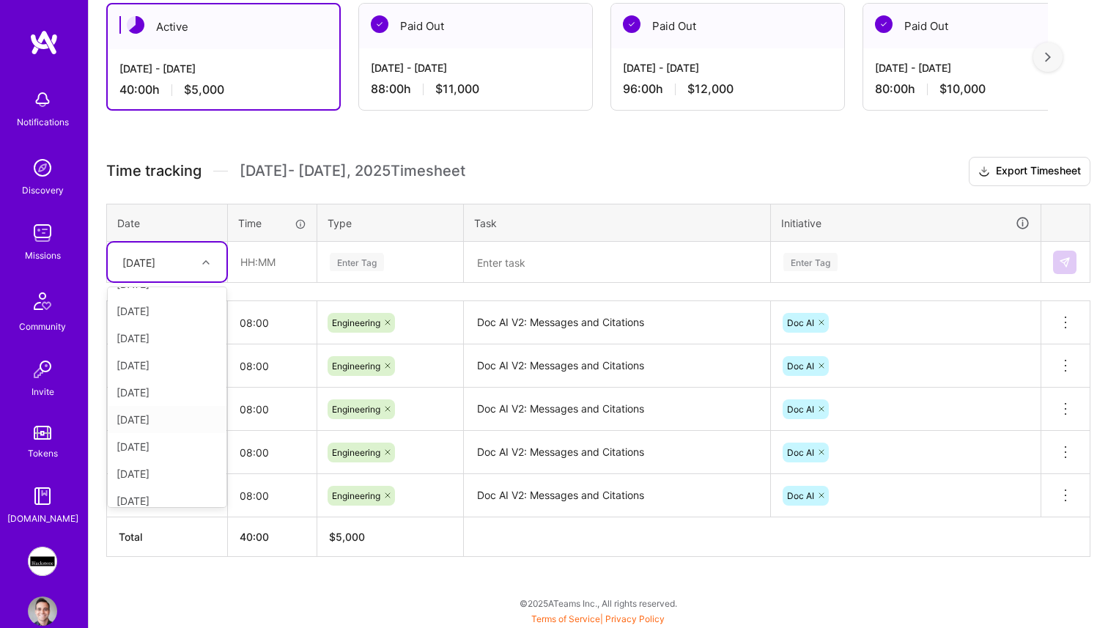
scroll to position [0, 0]
click at [276, 284] on div "Time tracking [DATE] - [DATE] Timesheet Export Timesheet Date Time Type Task In…" at bounding box center [598, 357] width 984 height 400
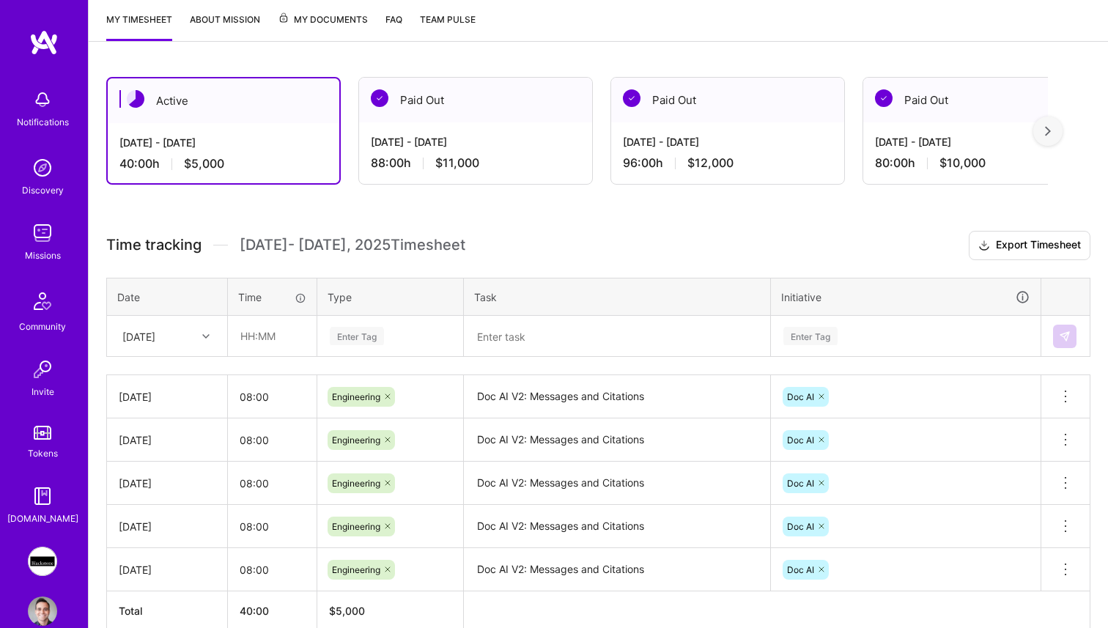
scroll to position [267, 0]
